Goal: Answer question/provide support: Share knowledge or assist other users

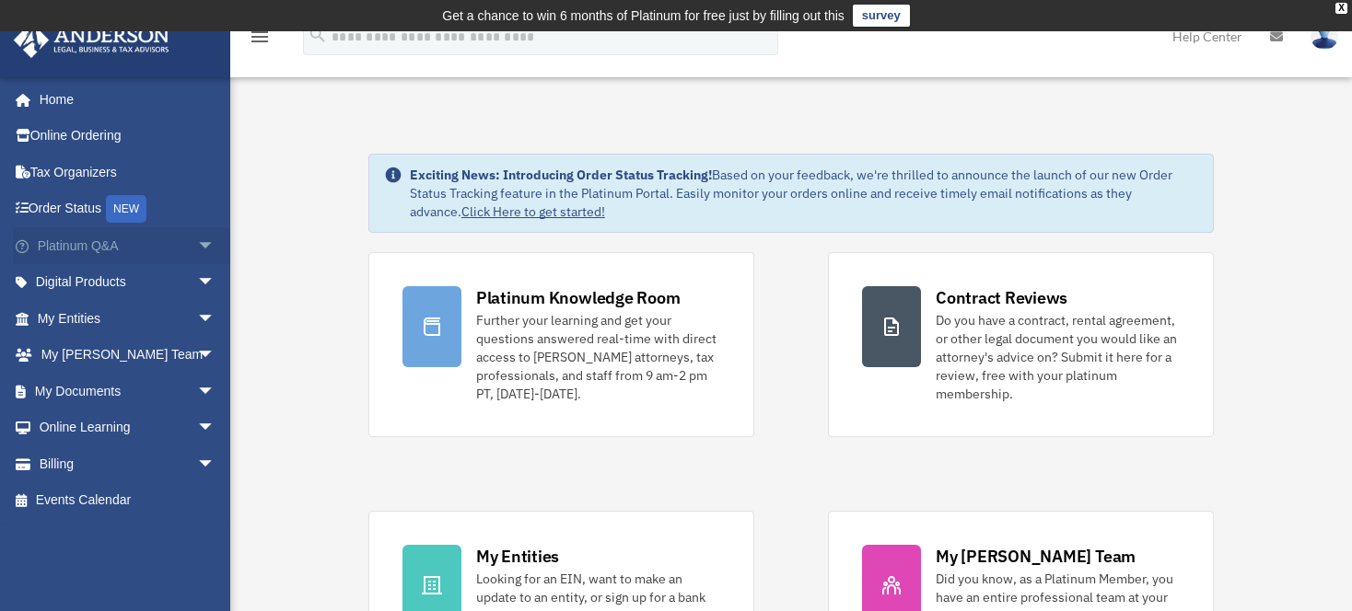
click at [114, 240] on link "Platinum Q&A arrow_drop_down" at bounding box center [128, 245] width 230 height 37
click at [197, 245] on span "arrow_drop_down" at bounding box center [215, 246] width 37 height 38
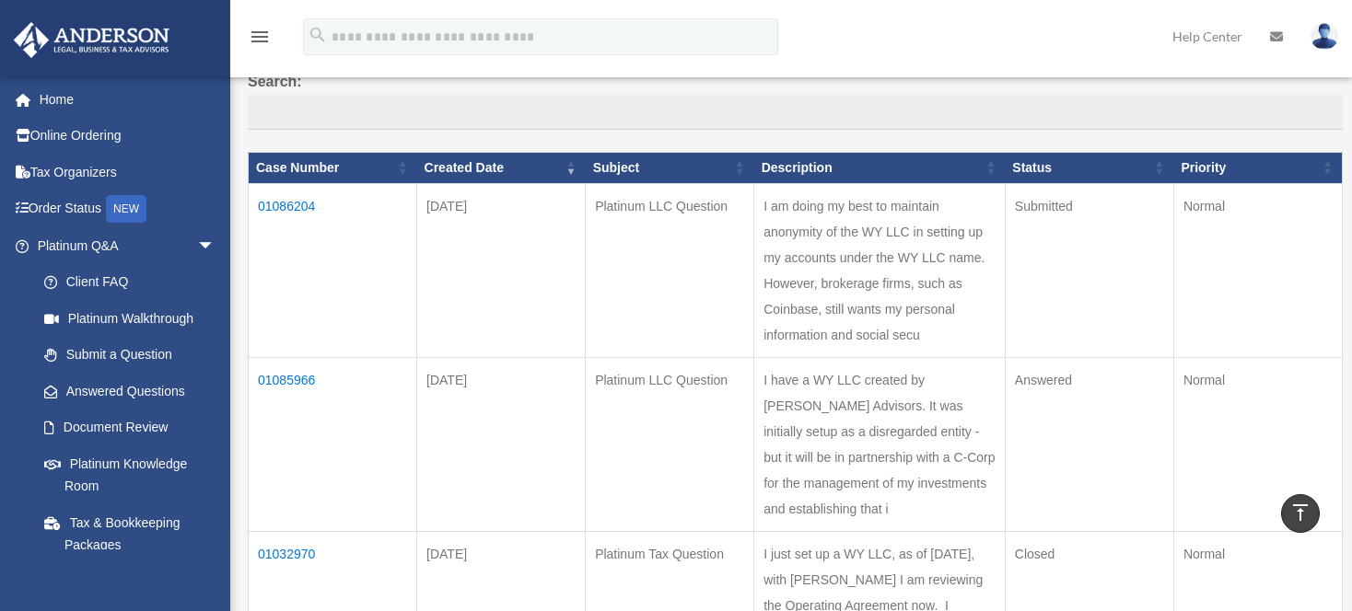
scroll to position [184, 0]
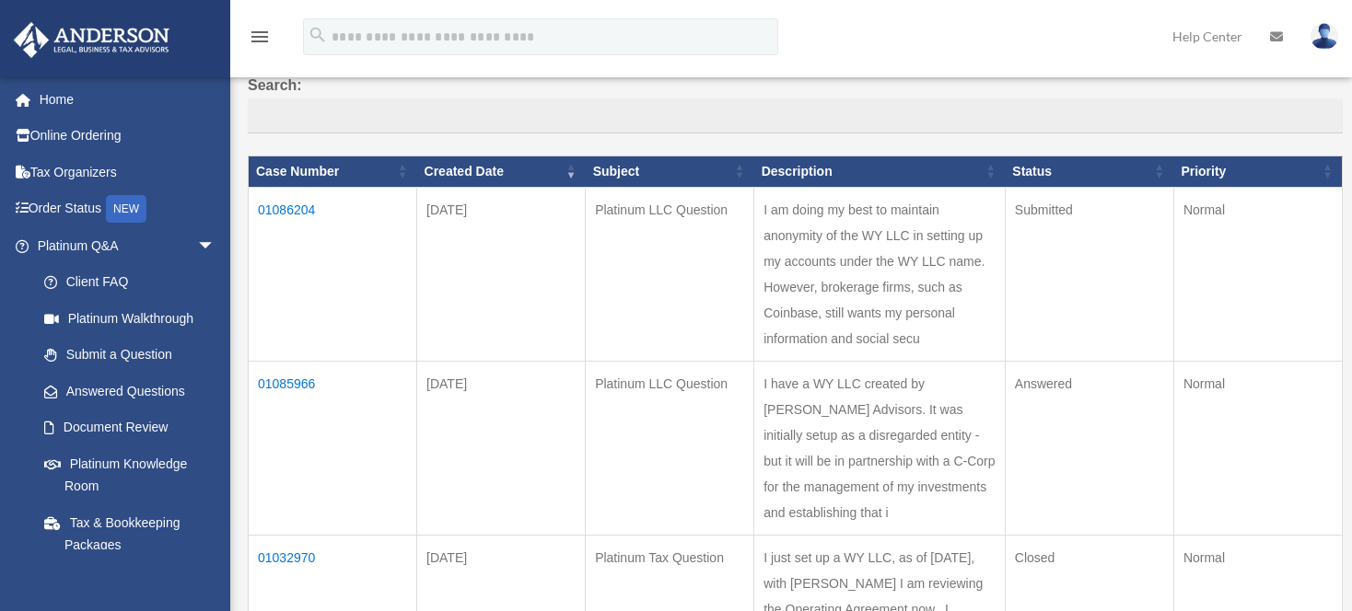
click at [289, 201] on td "01086204" at bounding box center [333, 274] width 169 height 174
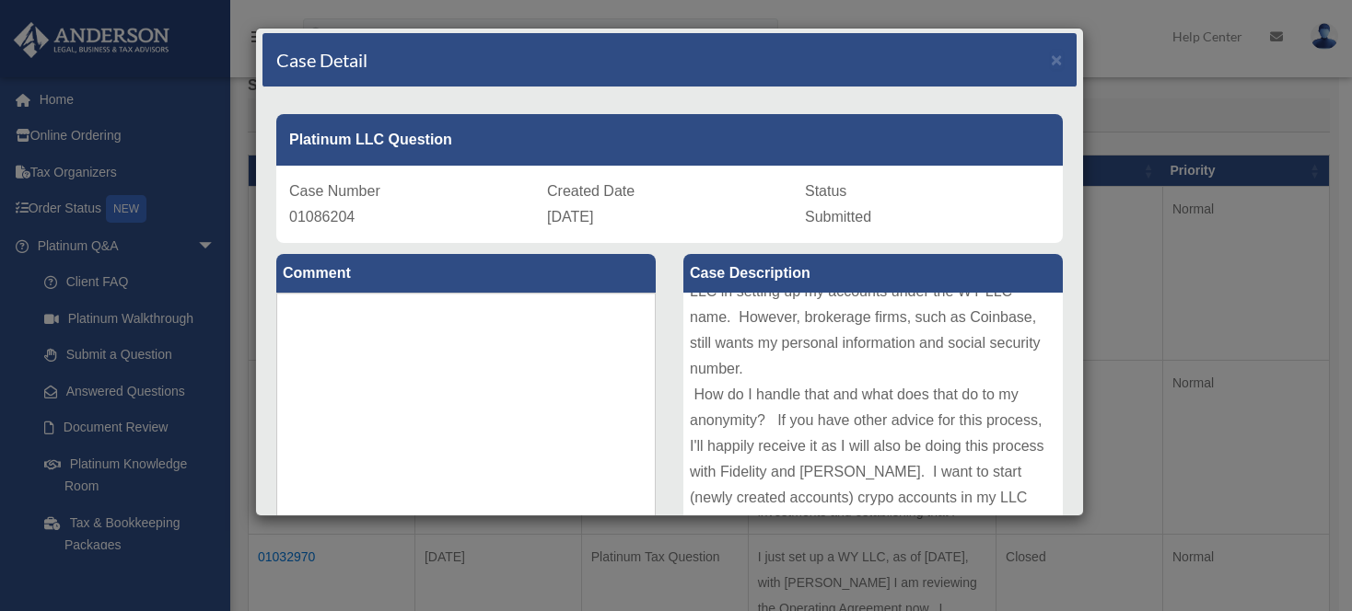
scroll to position [0, 0]
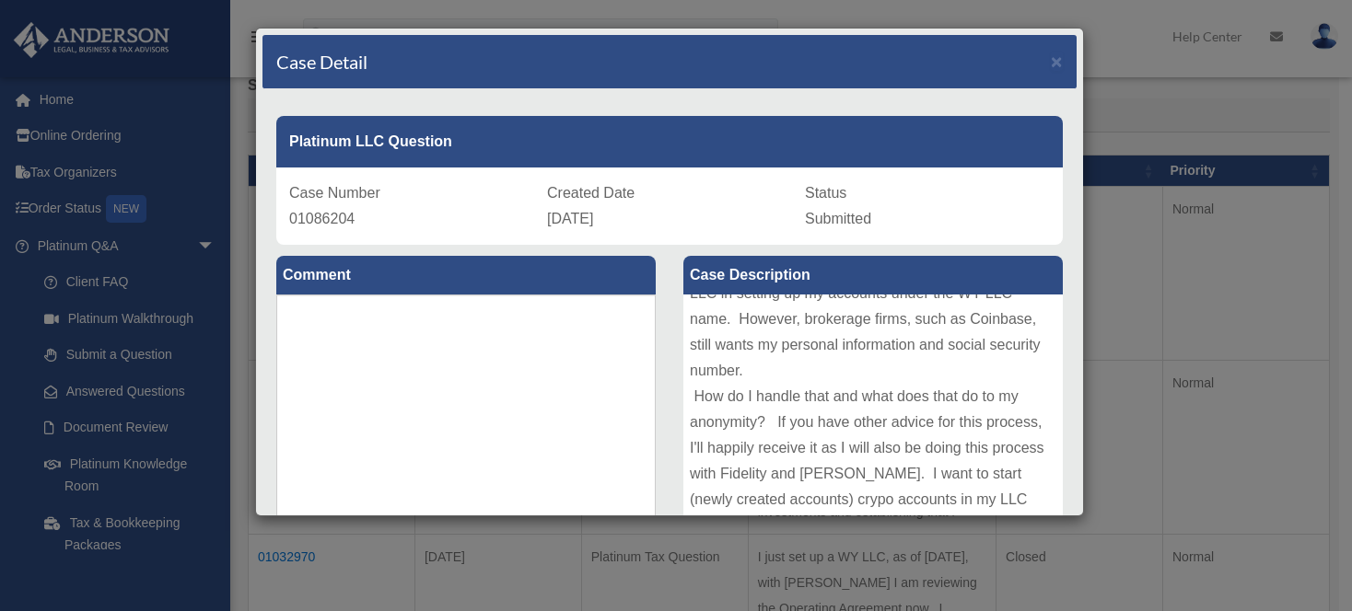
click at [1308, 254] on div "Case Detail × Platinum LLC Question Case Number 01086204 Created Date August 22…" at bounding box center [676, 305] width 1352 height 611
